Goal: Contribute content

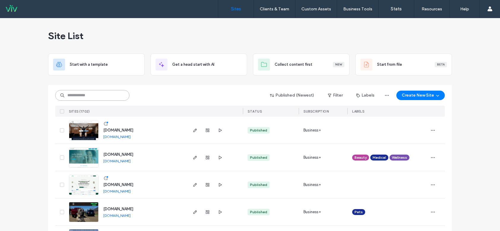
click at [97, 99] on input at bounding box center [92, 95] width 74 height 11
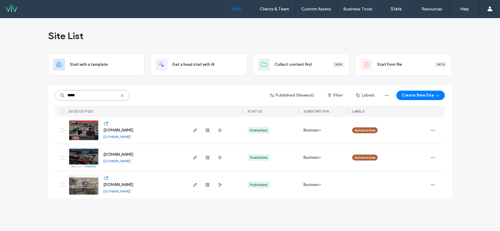
type input "*****"
click at [82, 133] on img at bounding box center [83, 141] width 29 height 40
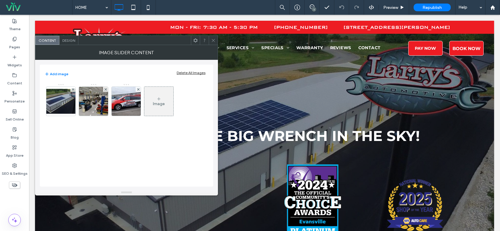
click at [209, 39] on div at bounding box center [213, 40] width 9 height 9
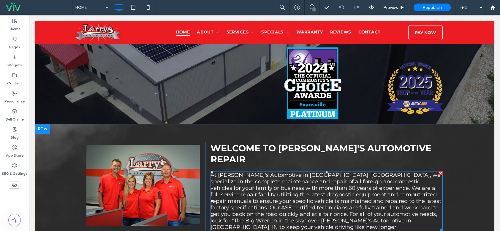
scroll to position [119, 0]
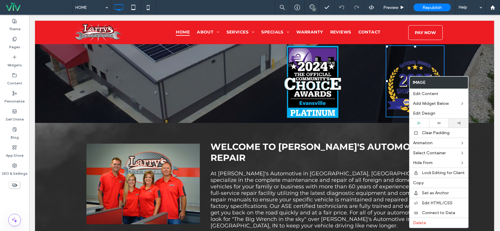
click at [462, 122] on div at bounding box center [458, 123] width 14 height 3
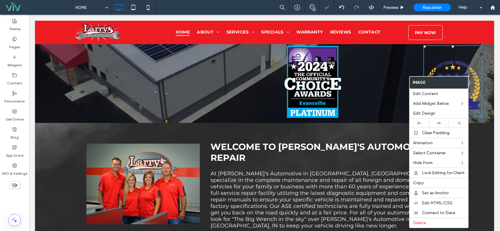
click at [374, 78] on div "Click To Paste" at bounding box center [332, 81] width 99 height 73
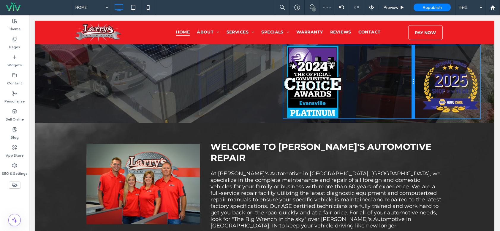
drag, startPoint x: 378, startPoint y: 73, endPoint x: 391, endPoint y: 89, distance: 20.2
click at [412, 74] on div "Click To Paste Click To Paste" at bounding box center [382, 81] width 199 height 73
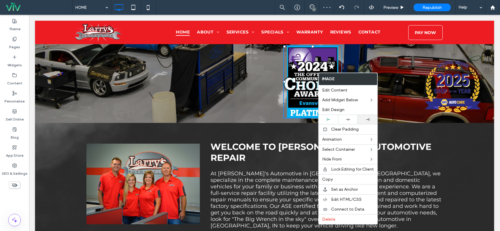
click at [367, 116] on div at bounding box center [367, 119] width 20 height 9
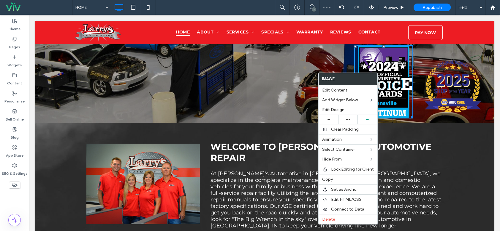
click at [423, 56] on div at bounding box center [452, 81] width 59 height 72
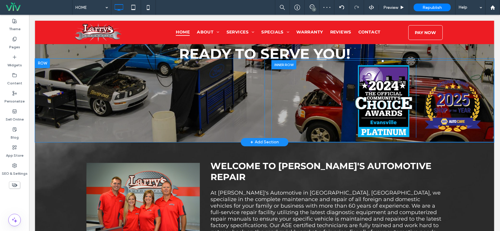
scroll to position [89, 0]
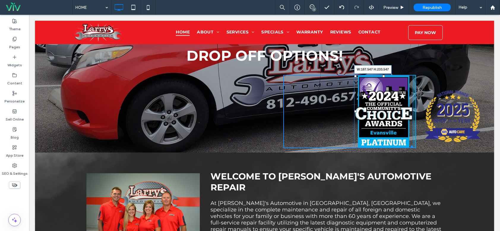
drag, startPoint x: 405, startPoint y: 146, endPoint x: 429, endPoint y: 156, distance: 26.3
click at [400, 142] on div "W:187.547 H:233.547" at bounding box center [383, 111] width 59 height 73
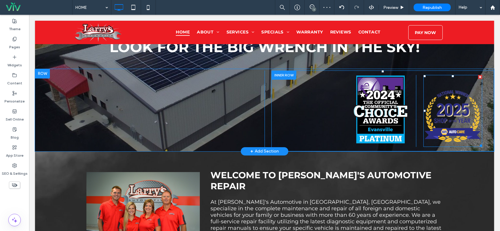
click at [443, 116] on img at bounding box center [452, 117] width 59 height 59
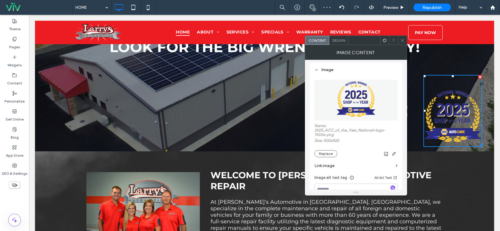
scroll to position [59, 0]
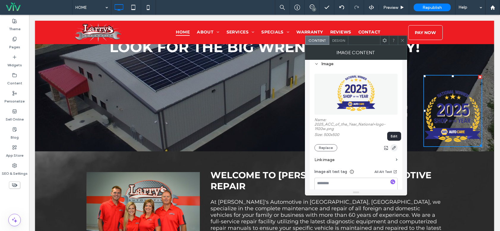
click at [394, 147] on icon "button" at bounding box center [393, 148] width 5 height 5
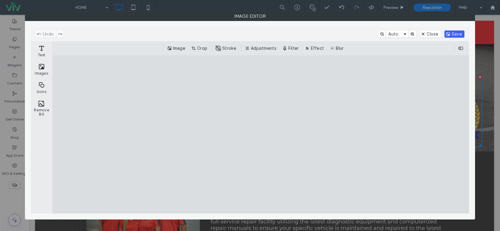
click at [456, 33] on button "Save" at bounding box center [454, 34] width 20 height 7
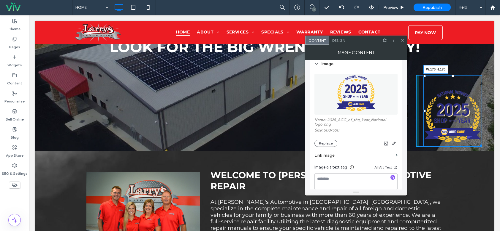
drag, startPoint x: 478, startPoint y: 134, endPoint x: 449, endPoint y: 119, distance: 32.5
click at [449, 119] on div "W:170 H:170" at bounding box center [452, 111] width 59 height 72
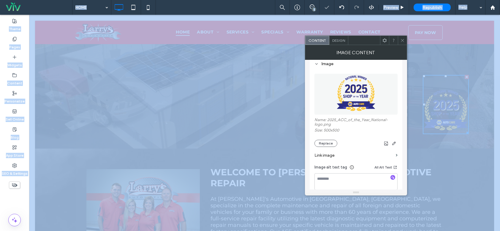
click at [499, 144] on html ".wqwq-1{fill:#231f20;} .cls-1q, .cls-2q { fill-rule: evenodd; } .cls-2q { fill:…" at bounding box center [250, 115] width 500 height 231
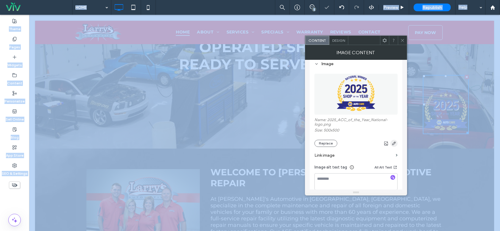
click at [392, 143] on icon "button" at bounding box center [393, 143] width 5 height 5
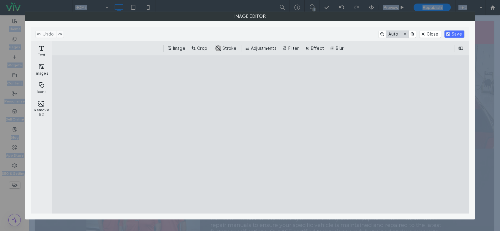
click at [389, 34] on button "Auto" at bounding box center [397, 34] width 23 height 7
click at [260, 135] on cesdk-canvas "Editor canvas" at bounding box center [260, 135] width 0 height 0
drag, startPoint x: 264, startPoint y: 88, endPoint x: 263, endPoint y: 125, distance: 36.2
click at [260, 135] on cesdk-canvas "Editor canvas" at bounding box center [260, 135] width 0 height 0
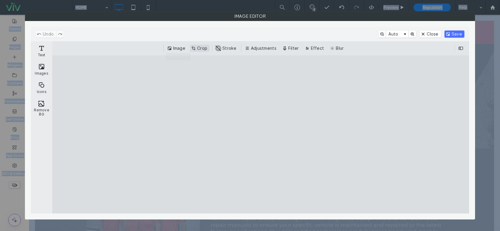
click at [198, 49] on button "Crop" at bounding box center [200, 48] width 20 height 7
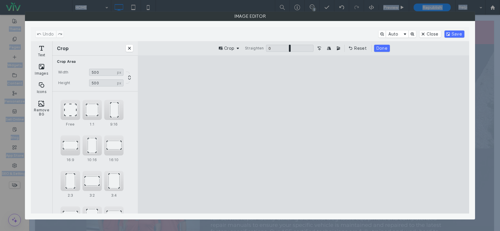
drag, startPoint x: 241, startPoint y: 73, endPoint x: 238, endPoint y: 64, distance: 9.9
click at [303, 135] on cesdk-canvas "Editor canvas" at bounding box center [303, 135] width 0 height 0
click at [454, 33] on button "Save" at bounding box center [454, 34] width 20 height 7
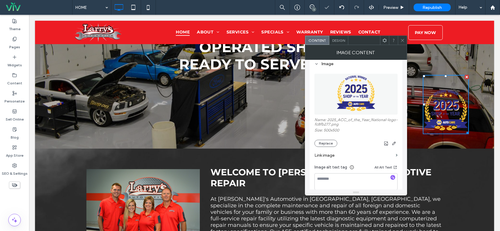
click at [402, 39] on icon at bounding box center [402, 40] width 4 height 4
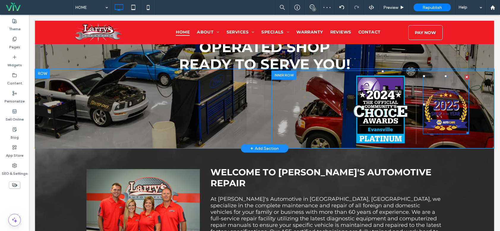
click at [440, 114] on img at bounding box center [445, 111] width 46 height 46
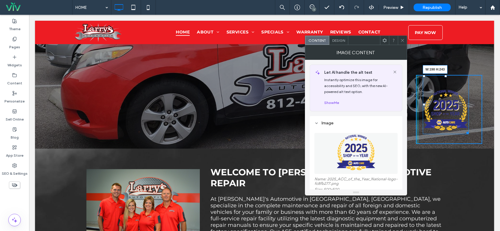
drag, startPoint x: 462, startPoint y: 132, endPoint x: 532, endPoint y: 159, distance: 75.0
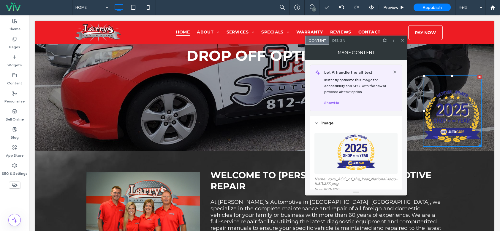
click at [402, 39] on icon at bounding box center [402, 40] width 4 height 4
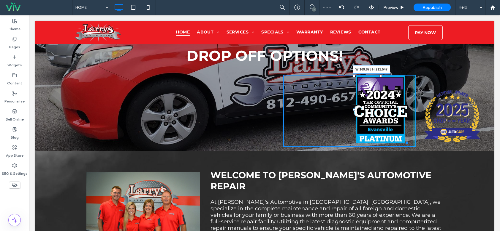
drag, startPoint x: 403, startPoint y: 142, endPoint x: 395, endPoint y: 135, distance: 10.3
click at [403, 140] on div at bounding box center [405, 142] width 4 height 4
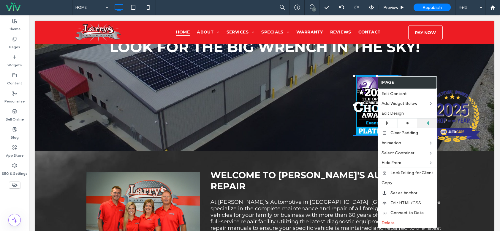
click at [423, 121] on div at bounding box center [427, 123] width 20 height 9
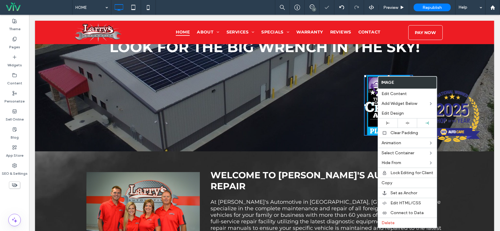
click at [480, 139] on div "Click To Paste Click To Paste" at bounding box center [382, 111] width 222 height 81
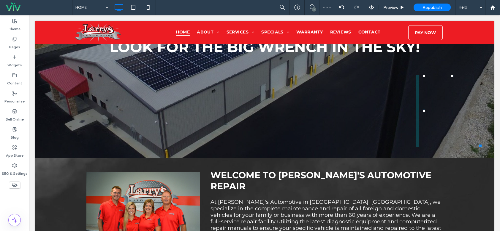
drag, startPoint x: 447, startPoint y: 76, endPoint x: 446, endPoint y: 49, distance: 26.4
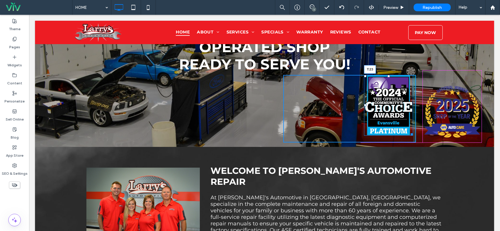
drag, startPoint x: 384, startPoint y: 75, endPoint x: 384, endPoint y: 83, distance: 7.4
click at [387, 77] on div at bounding box center [388, 76] width 2 height 2
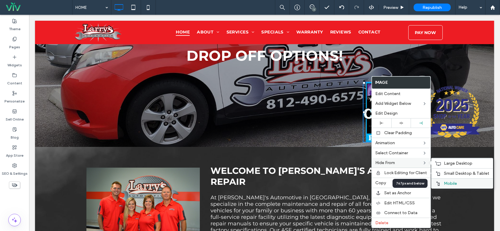
click at [446, 186] on div "Mobile" at bounding box center [461, 184] width 61 height 10
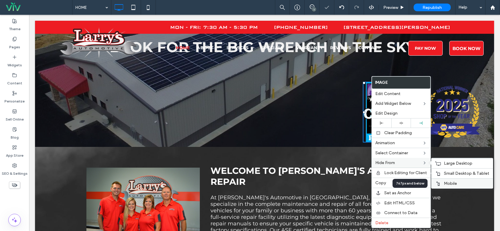
click at [446, 184] on span "Mobile" at bounding box center [449, 183] width 13 height 5
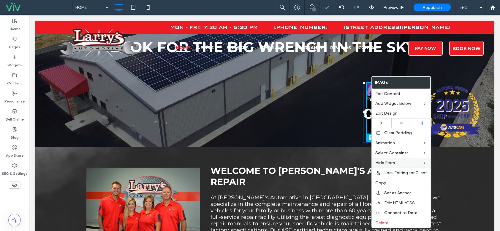
click at [453, 108] on img at bounding box center [451, 113] width 59 height 59
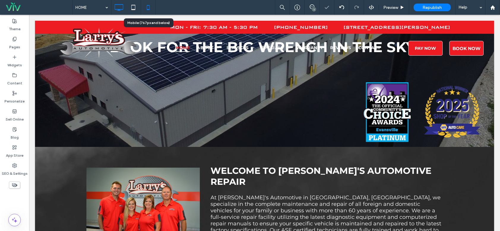
click at [152, 11] on icon at bounding box center [148, 7] width 12 height 12
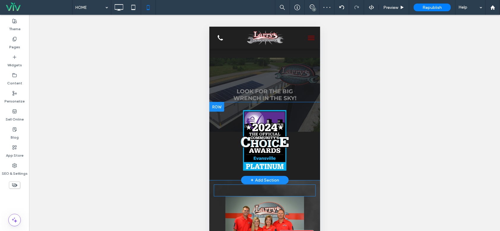
scroll to position [0, 0]
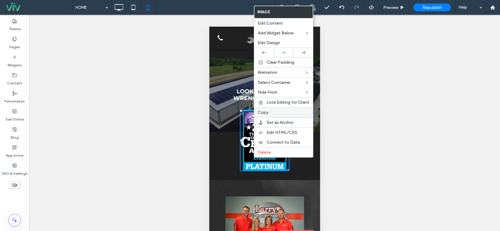
click at [273, 111] on label "Copy" at bounding box center [283, 112] width 52 height 5
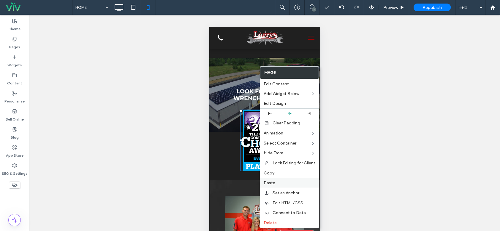
click at [278, 184] on label "Paste" at bounding box center [289, 183] width 52 height 5
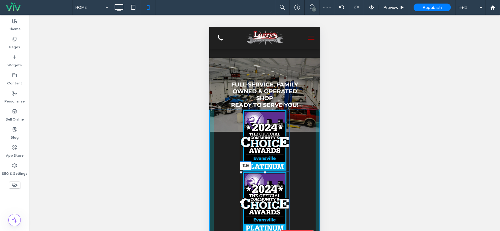
drag, startPoint x: 262, startPoint y: 175, endPoint x: 468, endPoint y: 205, distance: 208.6
click at [263, 174] on div at bounding box center [264, 172] width 2 height 2
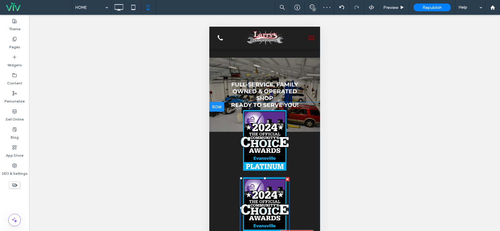
click at [260, 192] on img at bounding box center [264, 208] width 50 height 62
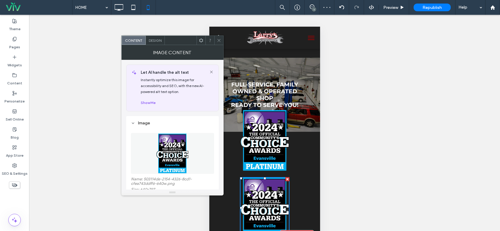
scroll to position [30, 0]
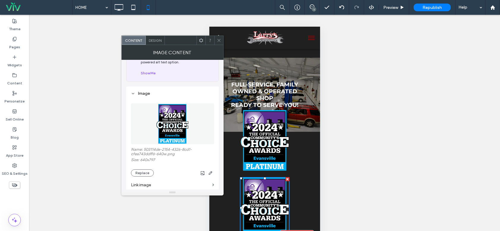
click at [216, 39] on div at bounding box center [218, 40] width 9 height 9
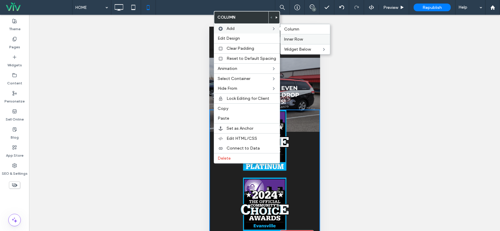
click at [291, 40] on span "Inner Row" at bounding box center [293, 39] width 19 height 5
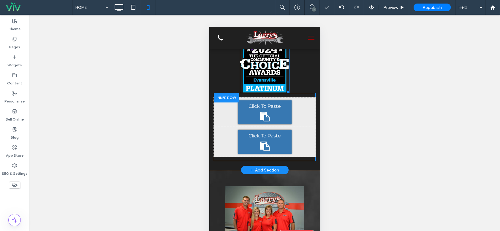
scroll to position [148, 0]
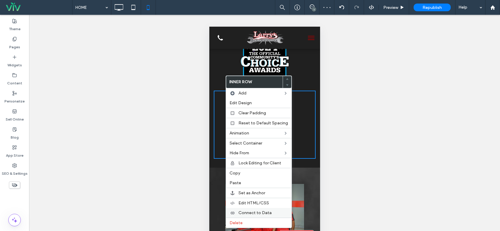
click at [245, 220] on div "Delete" at bounding box center [259, 223] width 66 height 10
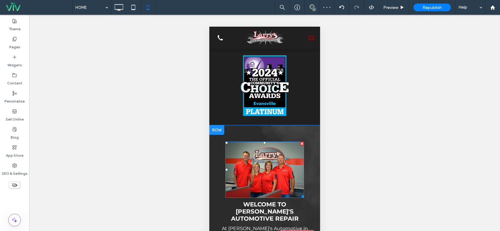
scroll to position [59, 0]
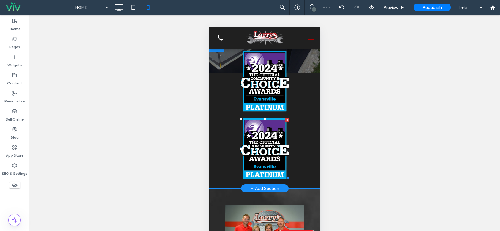
click at [258, 144] on img at bounding box center [264, 149] width 50 height 62
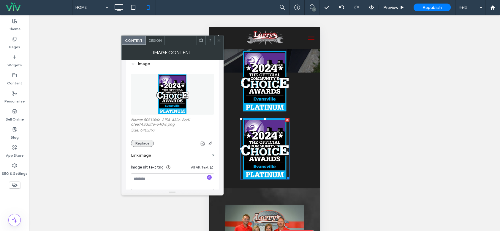
click at [140, 142] on button "Replace" at bounding box center [142, 143] width 23 height 7
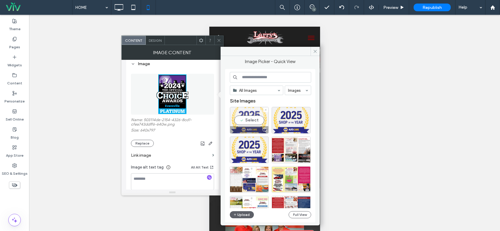
click at [244, 120] on div "Select" at bounding box center [249, 120] width 39 height 27
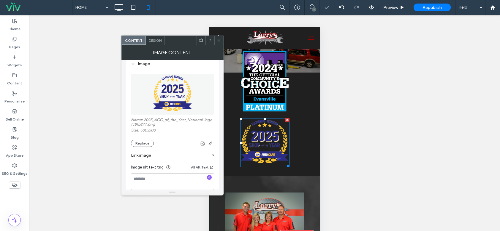
click at [221, 40] on div at bounding box center [218, 40] width 9 height 9
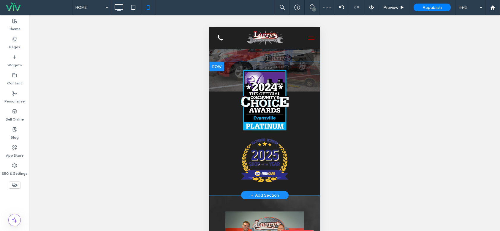
scroll to position [30, 0]
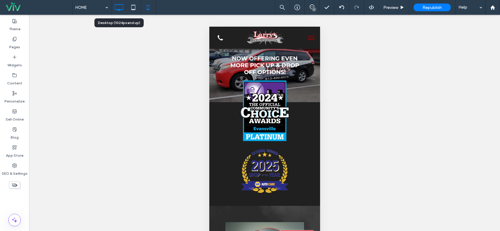
click at [120, 9] on icon at bounding box center [119, 7] width 12 height 12
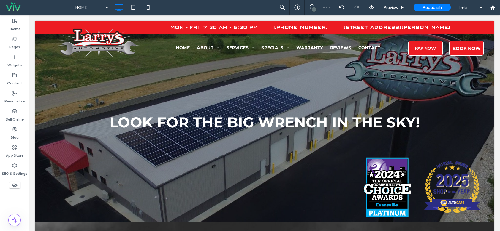
scroll to position [0, 0]
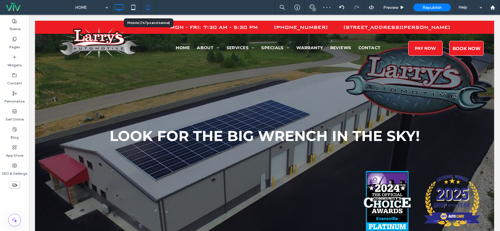
click at [145, 6] on icon at bounding box center [148, 7] width 12 height 12
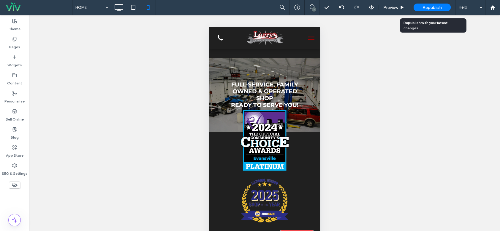
click at [432, 6] on span "Republish" at bounding box center [431, 7] width 19 height 5
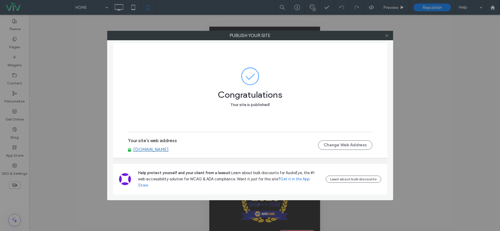
click at [387, 35] on icon at bounding box center [386, 36] width 4 height 4
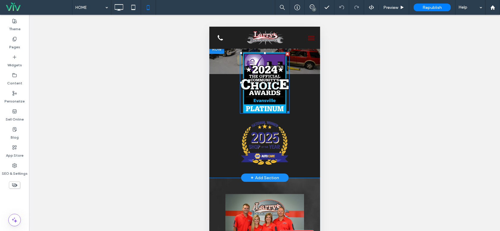
scroll to position [59, 0]
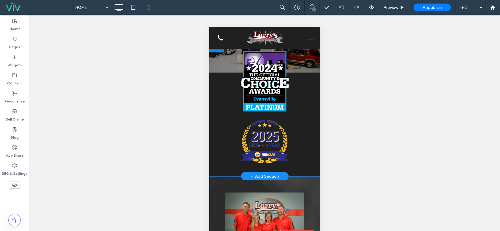
click at [311, 129] on div "Click To Paste" at bounding box center [264, 108] width 111 height 117
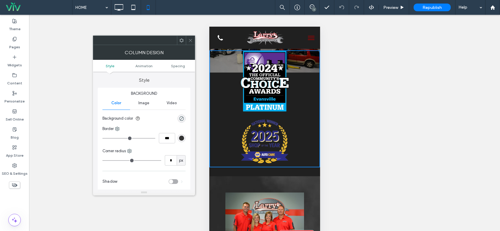
click at [186, 39] on div at bounding box center [190, 40] width 9 height 9
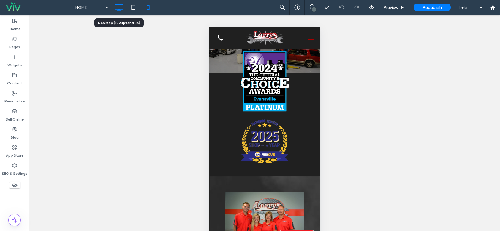
click at [122, 6] on icon at bounding box center [119, 7] width 12 height 12
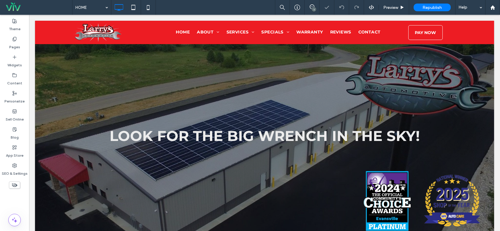
scroll to position [119, 0]
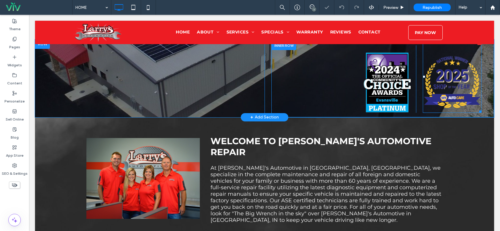
click at [442, 71] on img at bounding box center [451, 83] width 59 height 59
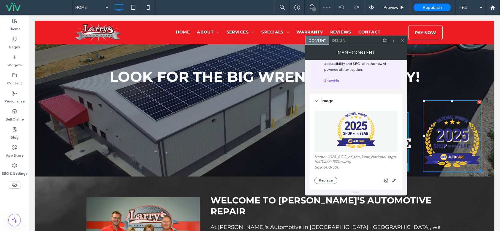
scroll to position [59, 0]
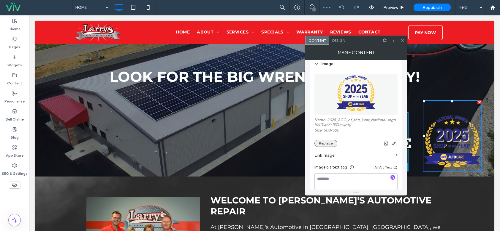
click at [330, 143] on button "Replace" at bounding box center [325, 143] width 23 height 7
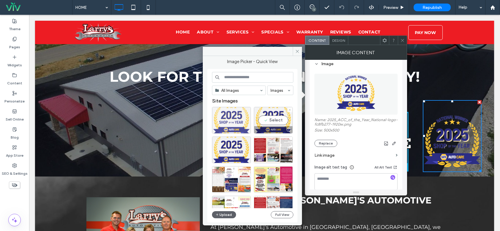
click at [239, 120] on div at bounding box center [231, 120] width 39 height 27
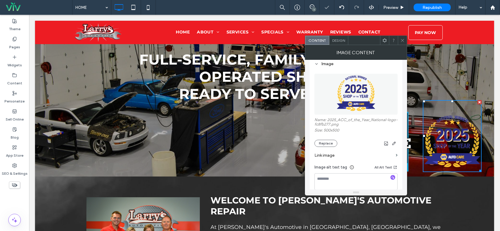
click at [321, 136] on div "Name: 2025_ACC_of_the_Year_National-logo-fc8fb277.png Size: 500x500 Replace" at bounding box center [355, 132] width 83 height 29
click at [324, 142] on button "Replace" at bounding box center [325, 143] width 23 height 7
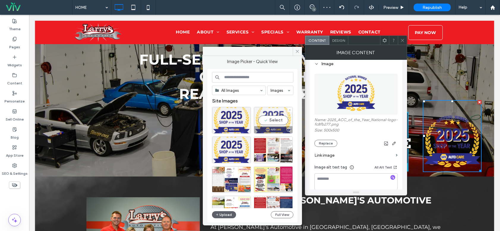
click at [280, 119] on div "Select" at bounding box center [273, 120] width 39 height 27
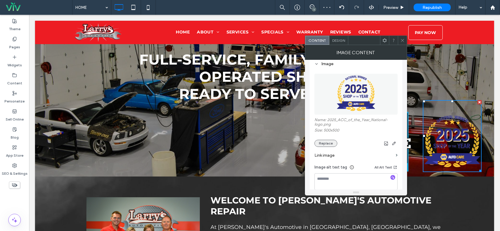
click at [332, 144] on button "Replace" at bounding box center [325, 143] width 23 height 7
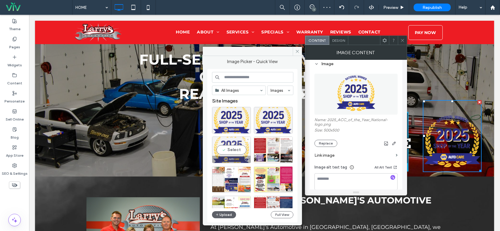
click at [228, 154] on div "Select" at bounding box center [231, 150] width 39 height 27
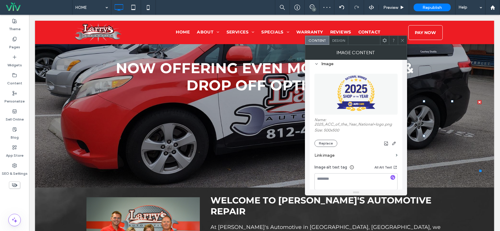
drag, startPoint x: 449, startPoint y: 109, endPoint x: 421, endPoint y: 96, distance: 30.9
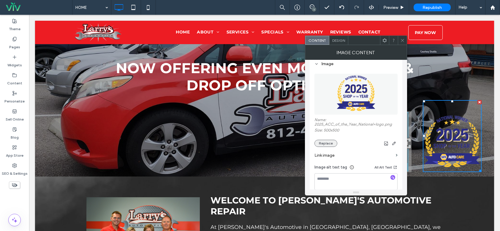
click at [333, 143] on button "Replace" at bounding box center [325, 143] width 23 height 7
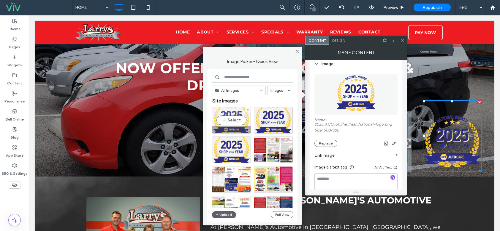
click at [226, 113] on div "Select" at bounding box center [231, 120] width 39 height 27
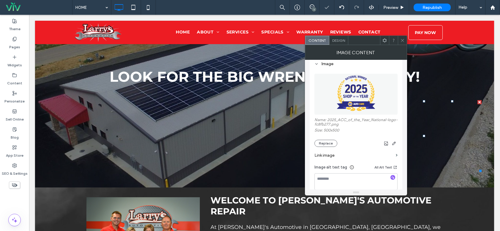
drag, startPoint x: 446, startPoint y: 107, endPoint x: 431, endPoint y: 94, distance: 20.2
click at [431, 94] on li "Slide title LOOK FOR THE BIG WRENCH IN THE SKY! Button" at bounding box center [264, 77] width 459 height 222
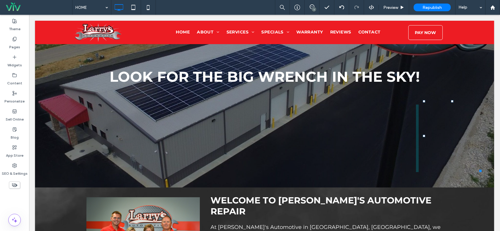
drag, startPoint x: 448, startPoint y: 101, endPoint x: 451, endPoint y: 111, distance: 10.4
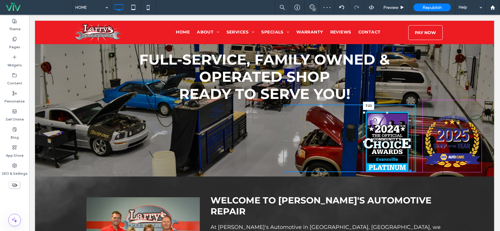
drag, startPoint x: 384, startPoint y: 113, endPoint x: 414, endPoint y: 127, distance: 32.8
click at [386, 112] on div at bounding box center [387, 113] width 2 height 2
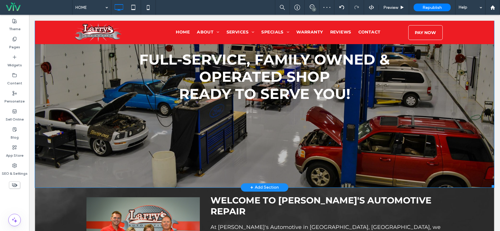
click at [440, 147] on li "Slide title NOW OFFERING EVEN MORE PICK UP & DROP OFF OPTIONS! Button" at bounding box center [264, 77] width 459 height 222
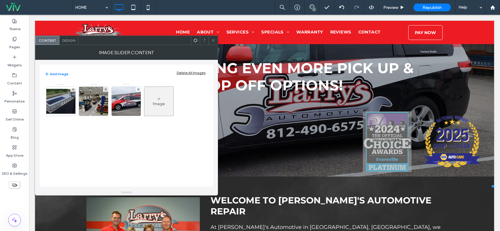
click at [214, 42] on icon at bounding box center [213, 40] width 4 height 4
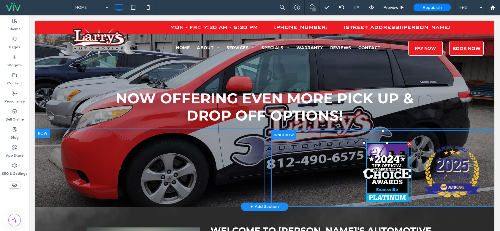
scroll to position [0, 0]
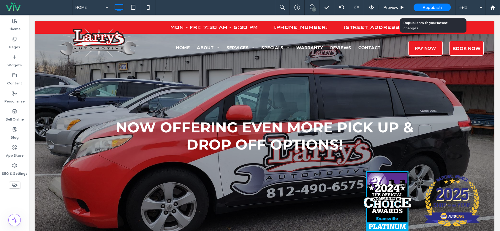
click at [436, 6] on span "Republish" at bounding box center [431, 7] width 19 height 5
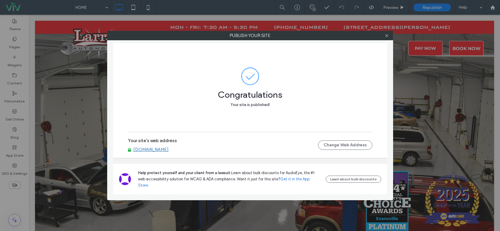
drag, startPoint x: 384, startPoint y: 36, endPoint x: 379, endPoint y: 36, distance: 5.1
click at [384, 36] on icon at bounding box center [386, 36] width 4 height 4
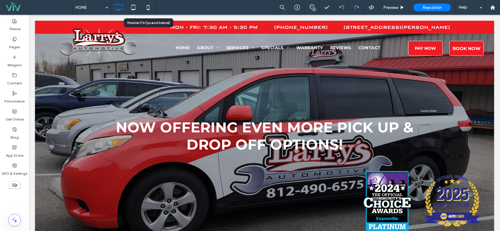
click at [147, 6] on icon at bounding box center [148, 7] width 12 height 12
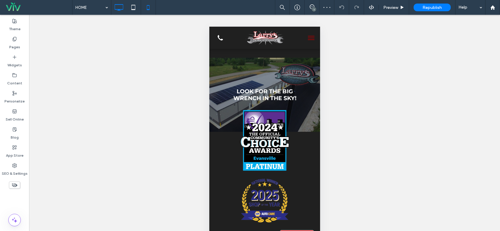
click at [120, 10] on use at bounding box center [119, 7] width 9 height 7
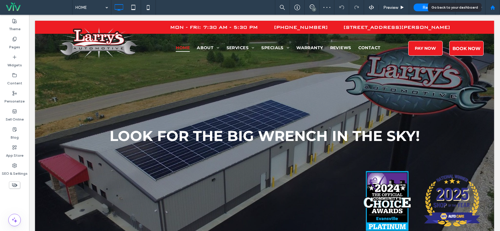
click at [494, 6] on icon at bounding box center [492, 7] width 5 height 5
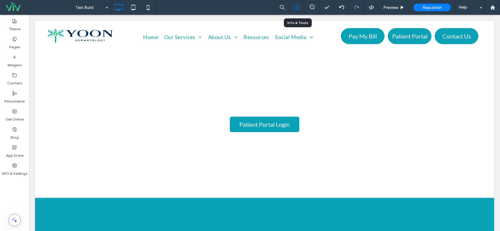
click at [302, 8] on div at bounding box center [297, 7] width 15 height 6
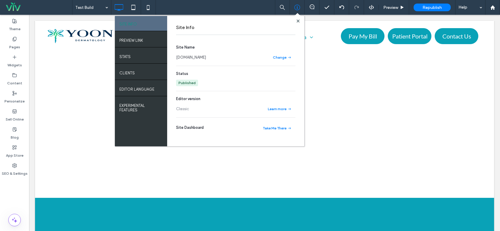
click at [206, 58] on link "www.jyoondermatology.com" at bounding box center [191, 58] width 30 height 6
click at [296, 21] on icon at bounding box center [297, 21] width 3 height 3
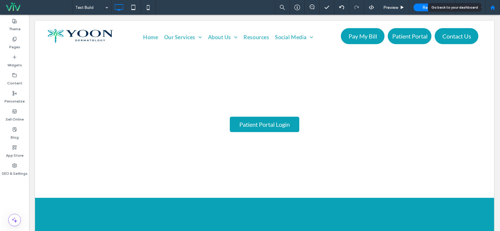
click at [494, 8] on use at bounding box center [492, 7] width 4 height 4
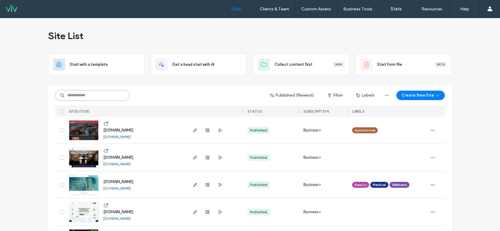
click at [85, 93] on input at bounding box center [92, 95] width 74 height 11
click at [87, 93] on input at bounding box center [92, 95] width 74 height 11
click at [101, 100] on input at bounding box center [92, 95] width 74 height 11
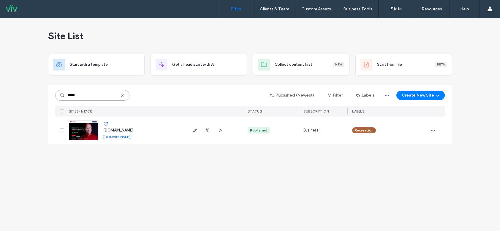
type input "*****"
click at [96, 130] on img at bounding box center [83, 141] width 29 height 40
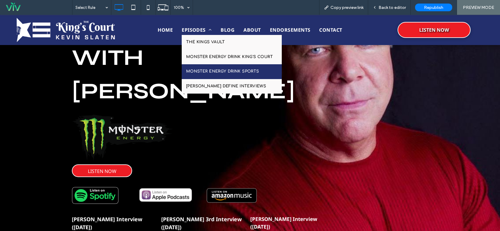
click at [210, 69] on span "MONSTER ENERGY DRINK SPORTS" at bounding box center [222, 72] width 73 height 6
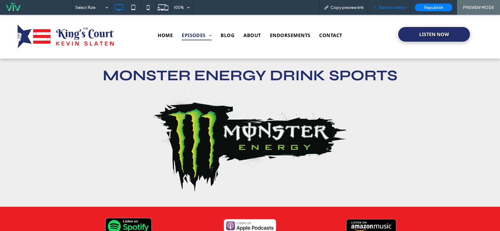
click at [398, 6] on span "Back to editor" at bounding box center [391, 7] width 27 height 5
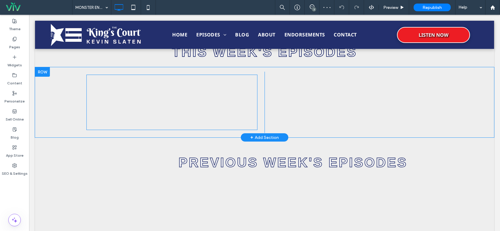
scroll to position [208, 0]
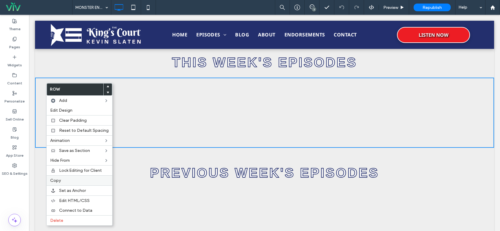
click at [61, 178] on div "Copy" at bounding box center [80, 181] width 66 height 10
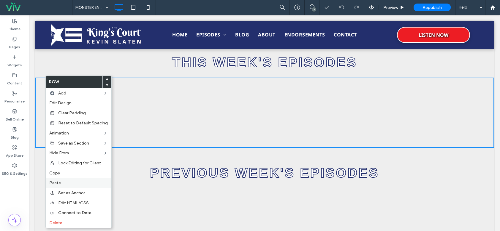
click at [70, 183] on label "Paste" at bounding box center [78, 183] width 58 height 5
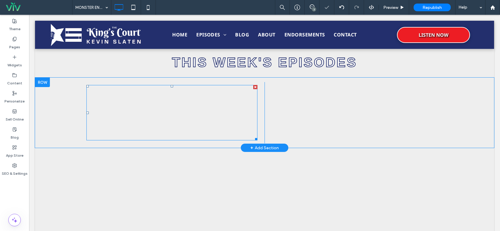
click at [253, 86] on div at bounding box center [255, 87] width 4 height 4
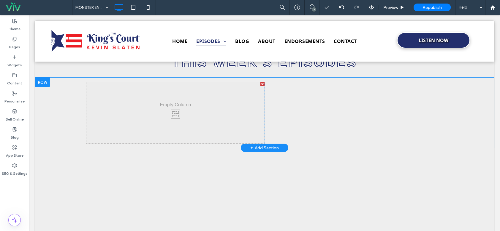
click at [260, 83] on div at bounding box center [262, 84] width 4 height 4
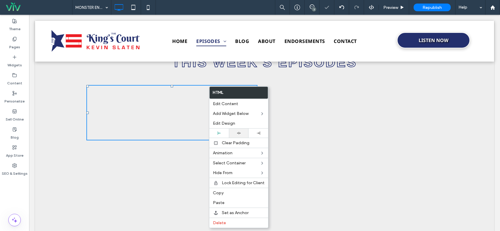
click at [240, 133] on icon at bounding box center [239, 133] width 4 height 4
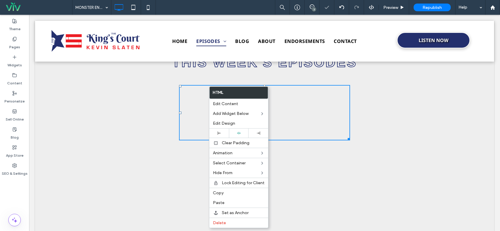
click at [409, 126] on div "[URL][DOMAIN_NAME][PERSON_NAME] [PERSON_NAME] Sports | [DATE] Click To Paste Cl…" at bounding box center [264, 112] width 356 height 61
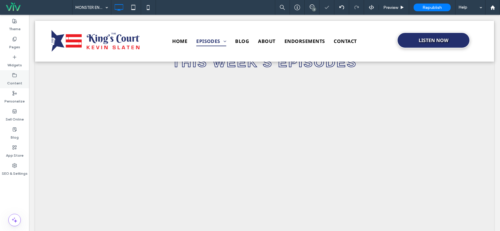
drag, startPoint x: 18, startPoint y: 81, endPoint x: 21, endPoint y: 77, distance: 5.8
click at [20, 79] on label "Content" at bounding box center [14, 82] width 15 height 8
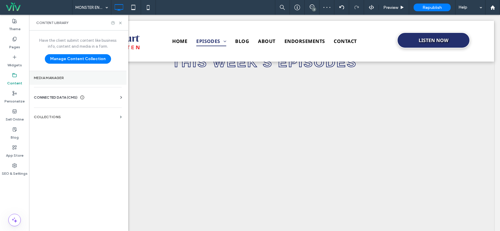
click at [75, 81] on section "Media Manager" at bounding box center [77, 78] width 97 height 14
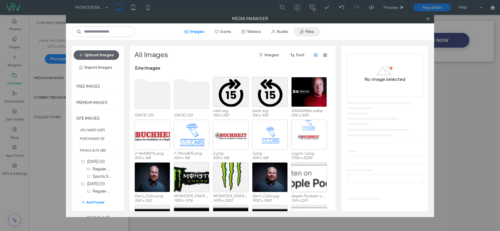
click at [311, 30] on button "Files" at bounding box center [306, 31] width 27 height 9
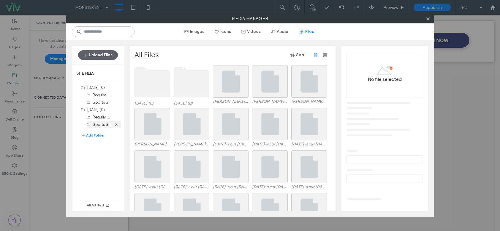
click at [96, 125] on label "Sports Show (8)" at bounding box center [107, 125] width 29 height 6
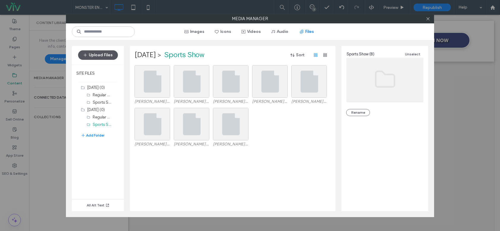
click at [101, 54] on button "Upload Files" at bounding box center [98, 54] width 40 height 9
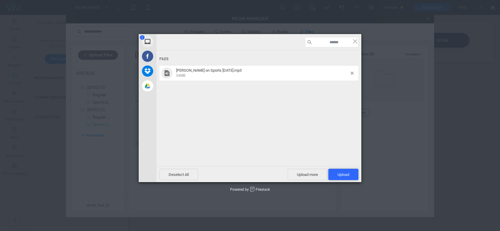
click at [344, 173] on span "Upload 1" at bounding box center [343, 175] width 12 height 4
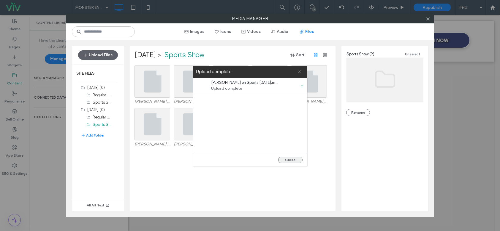
click at [295, 165] on div "Close" at bounding box center [250, 160] width 114 height 12
click at [293, 157] on button "Close" at bounding box center [290, 160] width 24 height 7
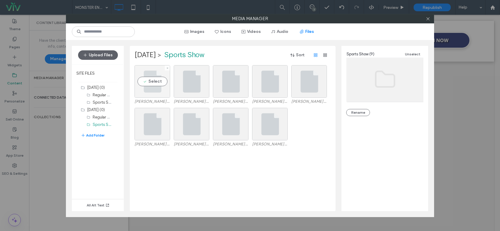
drag, startPoint x: 153, startPoint y: 87, endPoint x: 155, endPoint y: 82, distance: 5.5
click at [153, 87] on div "Select" at bounding box center [152, 81] width 36 height 33
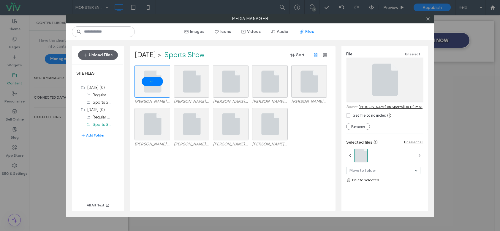
click at [394, 108] on link "[PERSON_NAME] on Sports [DATE].mp3" at bounding box center [390, 107] width 64 height 4
click at [427, 19] on use at bounding box center [427, 18] width 3 height 3
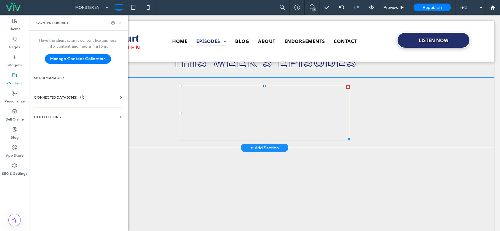
click at [278, 116] on span at bounding box center [264, 112] width 171 height 55
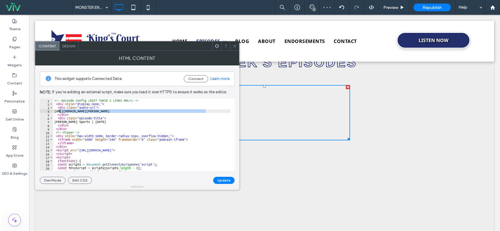
drag, startPoint x: 206, startPoint y: 111, endPoint x: 60, endPoint y: 110, distance: 146.3
click at [60, 110] on div "<!-- Episode Config (EDIT THESE 2 LINES ONLY) --> < div style = "display:none;"…" at bounding box center [141, 139] width 177 height 80
paste textarea "Cursor at row 4"
click at [109, 122] on div "<!-- Episode Config (EDIT THESE 2 LINES ONLY) --> < div style = "display:none;"…" at bounding box center [141, 139] width 177 height 80
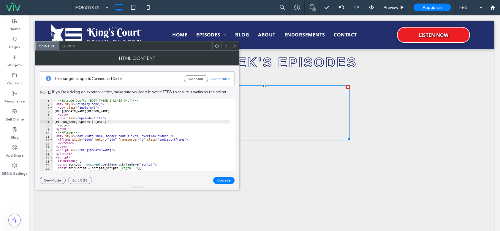
scroll to position [0, 4]
type textarea "**********"
click at [229, 182] on button "Update" at bounding box center [223, 180] width 21 height 7
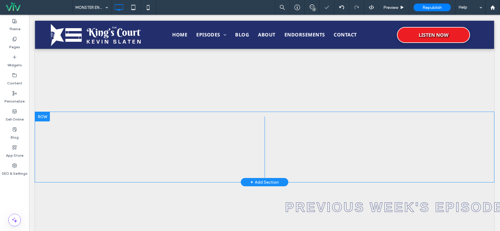
scroll to position [208, 0]
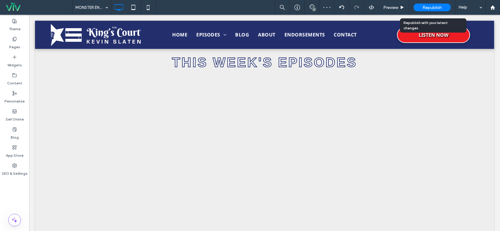
click at [428, 6] on span "Republish" at bounding box center [431, 7] width 19 height 5
